Goal: Information Seeking & Learning: Learn about a topic

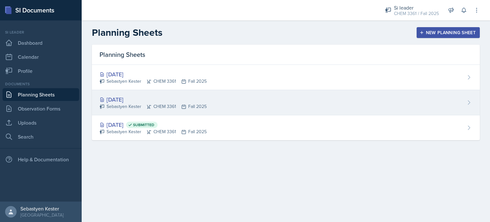
click at [125, 100] on div "[DATE]" at bounding box center [153, 99] width 107 height 9
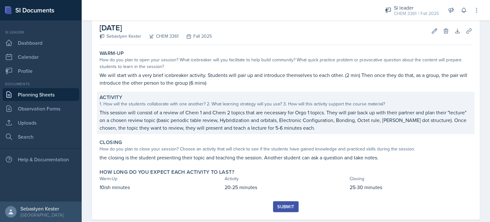
scroll to position [35, 0]
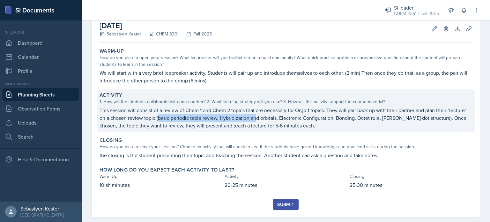
drag, startPoint x: 179, startPoint y: 118, endPoint x: 283, endPoint y: 120, distance: 104.4
click at [283, 120] on p "This session will consist of a review of Chem 1 and Chem 2 topics that are nece…" at bounding box center [286, 117] width 373 height 23
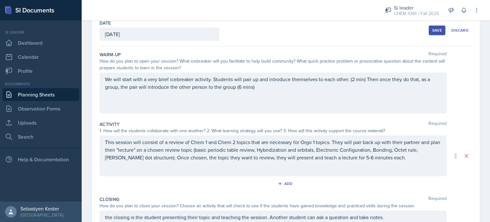
scroll to position [33, 0]
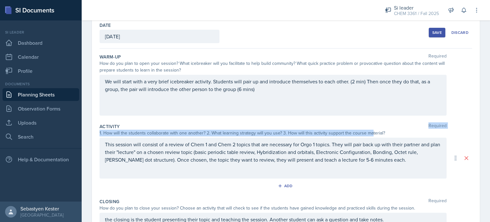
click at [393, 126] on div "Activity Required 1. How will the students collaborate with one another? 2. Wha…" at bounding box center [286, 158] width 373 height 75
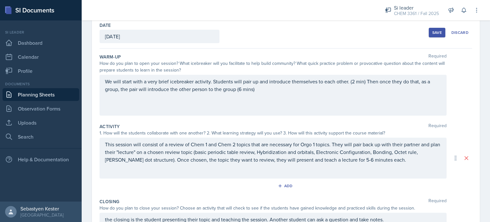
click at [271, 198] on div "Closing Required" at bounding box center [286, 201] width 373 height 6
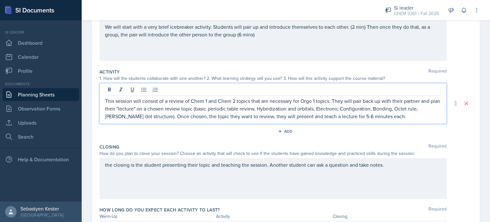
scroll to position [99, 0]
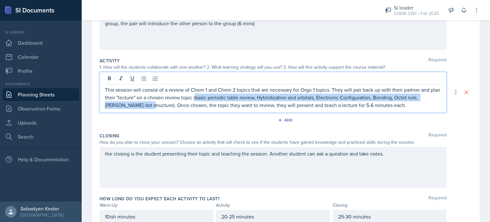
drag, startPoint x: 206, startPoint y: 99, endPoint x: 147, endPoint y: 111, distance: 59.9
click at [147, 111] on div "This session will consist of a review of Chem 1 and Chem 2 topics that are nece…" at bounding box center [273, 92] width 347 height 41
copy p "basic periodic table review, Hybridization and orbitals, Electronic Configurati…"
